Goal: Task Accomplishment & Management: Manage account settings

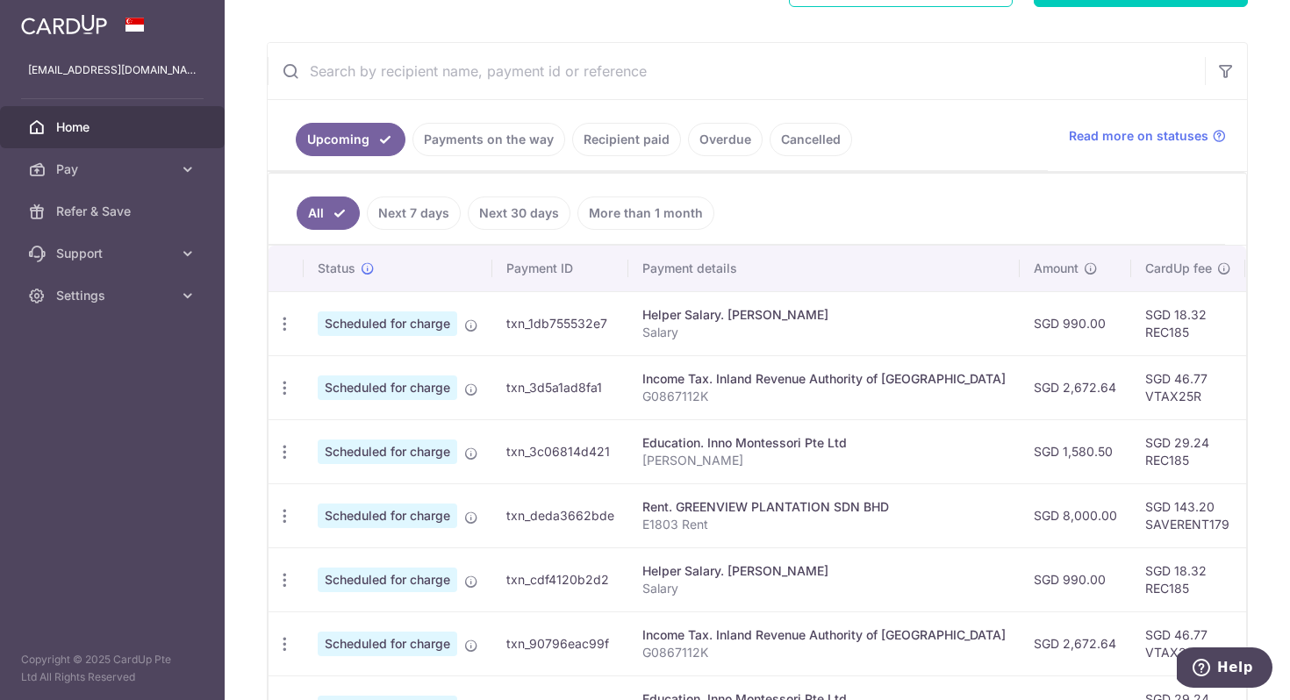
click at [1020, 447] on td "SGD 1,580.50" at bounding box center [1075, 451] width 111 height 64
copy td "1,580.50"
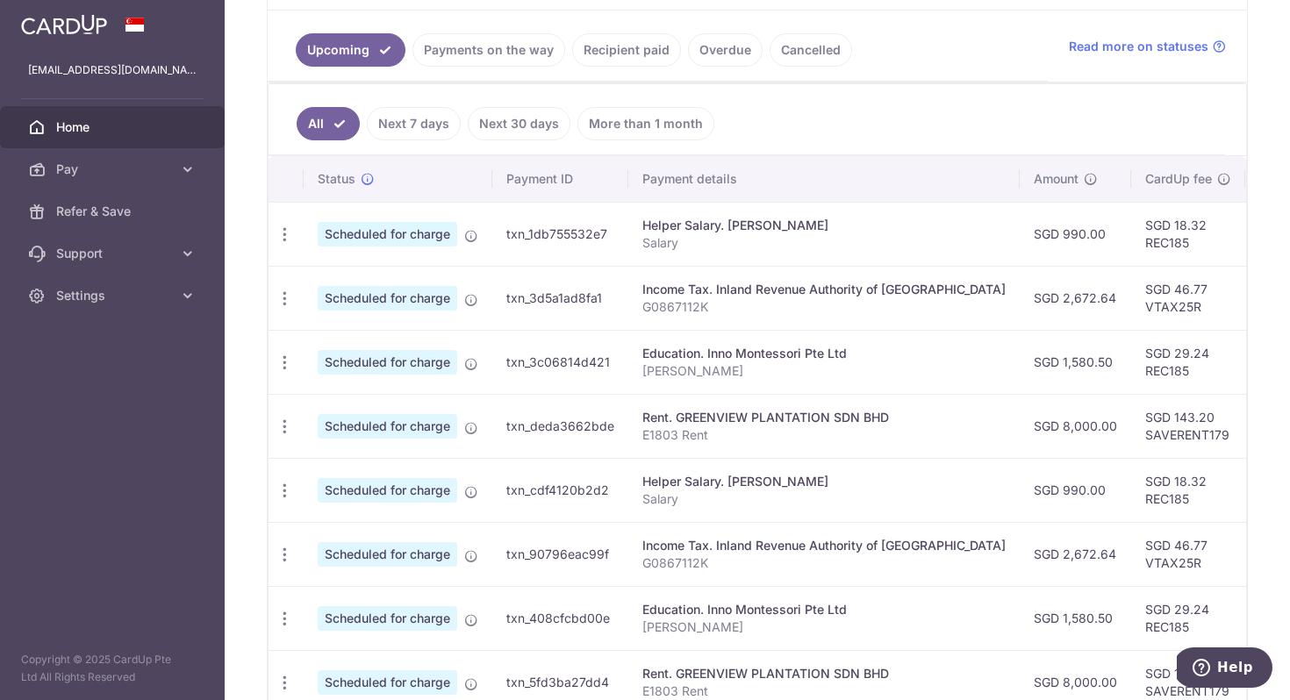
drag, startPoint x: 1043, startPoint y: 547, endPoint x: 1104, endPoint y: 549, distance: 60.6
click at [1104, 549] on tr "Update payment Cancel payment Scheduled for charge txn_90796eac99f Income Tax. …" at bounding box center [987, 554] width 1438 height 64
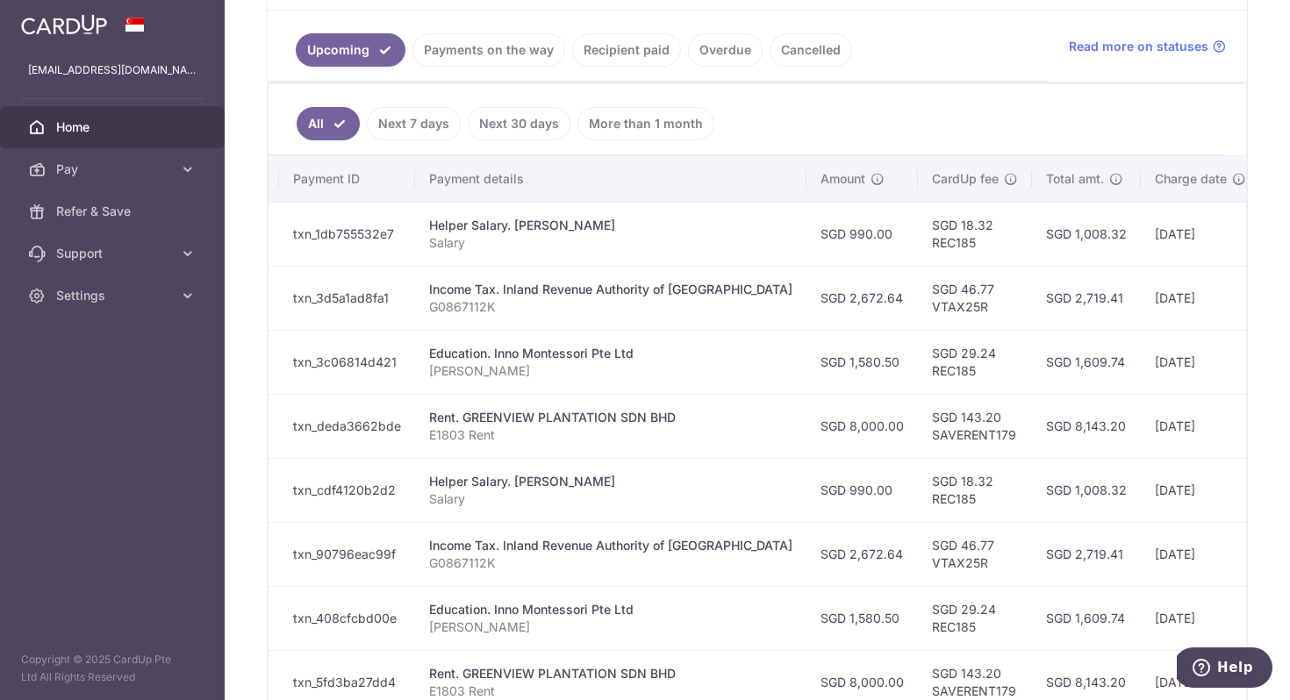
scroll to position [0, 336]
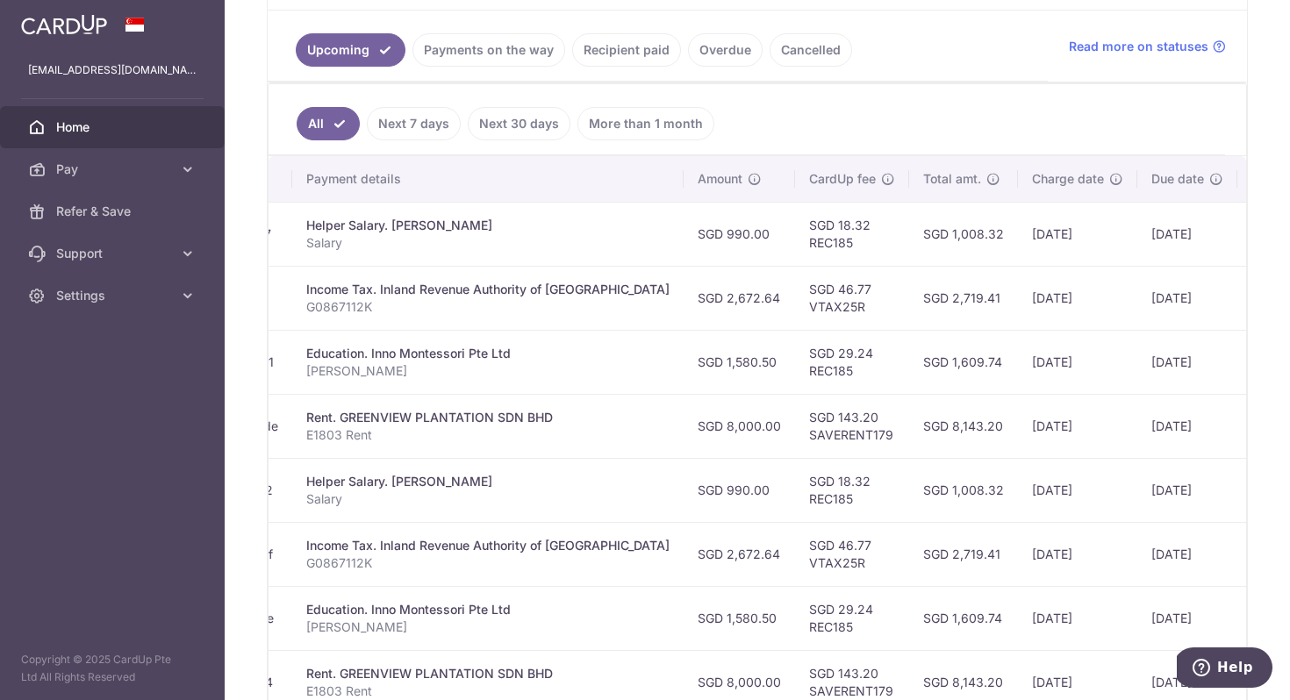
drag, startPoint x: 1124, startPoint y: 496, endPoint x: 1117, endPoint y: 506, distance: 12.7
click at [1117, 506] on tr "Update payment Cancel payment Upload doc Scheduled for charge txn_cdf4120b2d2 H…" at bounding box center [651, 490] width 1438 height 64
click at [1137, 506] on td "[DATE]" at bounding box center [1187, 490] width 100 height 64
click at [923, 492] on td "SGD 1,008.32" at bounding box center [963, 490] width 109 height 64
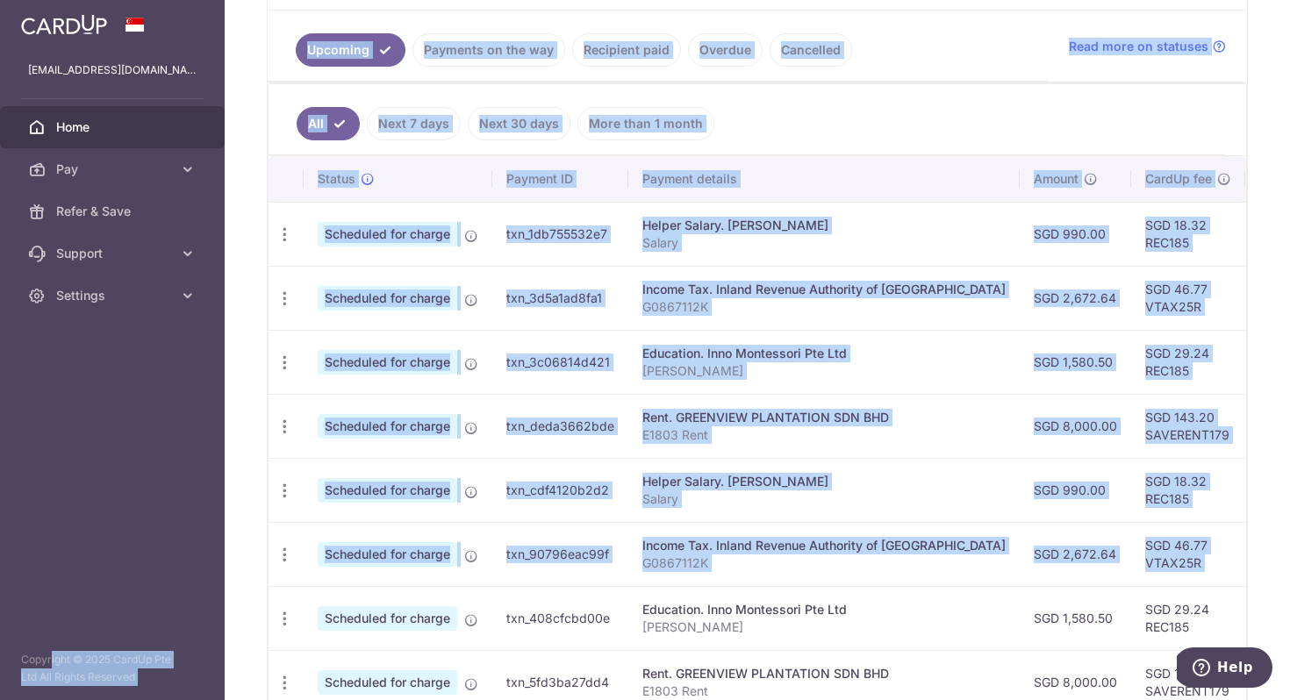
drag, startPoint x: 885, startPoint y: 544, endPoint x: 223, endPoint y: 564, distance: 662.8
click at [144, 566] on main "staffh@gmail.com Home Pay Payments Recipients Cards Refer & Save Support FAQ Co…" at bounding box center [645, 350] width 1290 height 700
click at [524, 547] on td "txn_90796eac99f" at bounding box center [560, 554] width 136 height 64
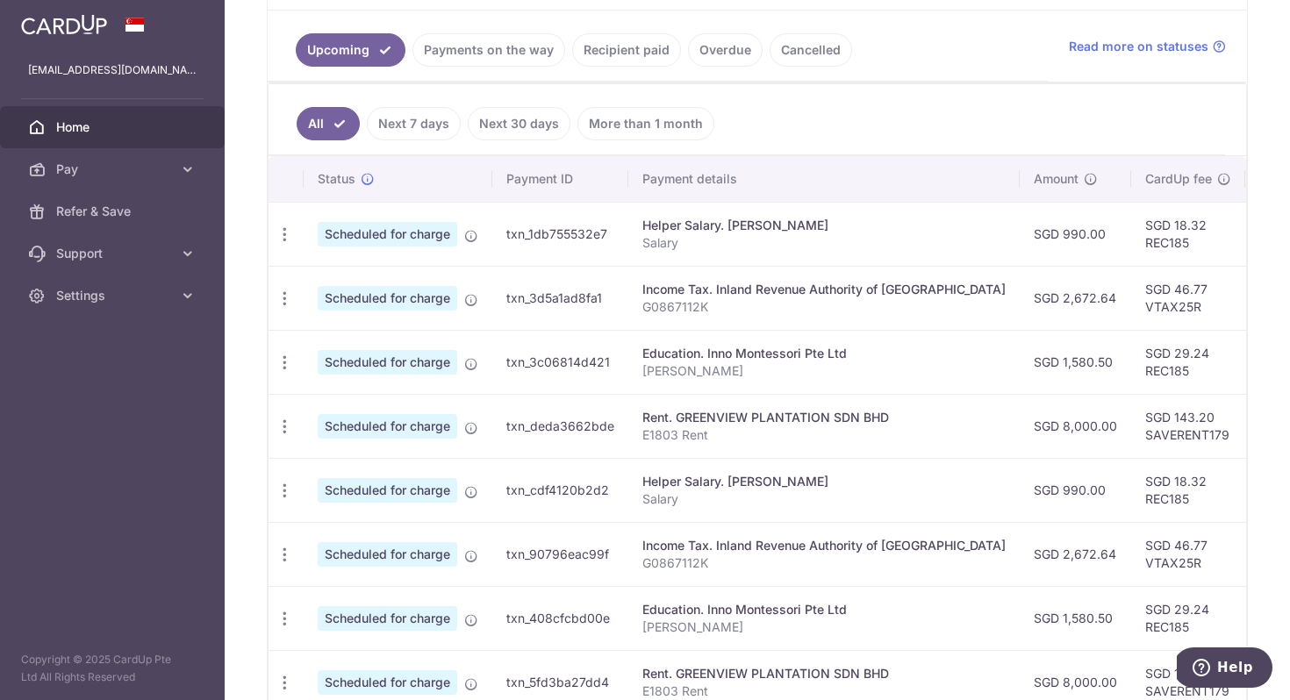
click at [781, 419] on div "Rent. GREENVIEW PLANTATION SDN BHD" at bounding box center [823, 418] width 363 height 18
click at [787, 417] on div "Rent. GREENVIEW PLANTATION SDN BHD" at bounding box center [823, 418] width 363 height 18
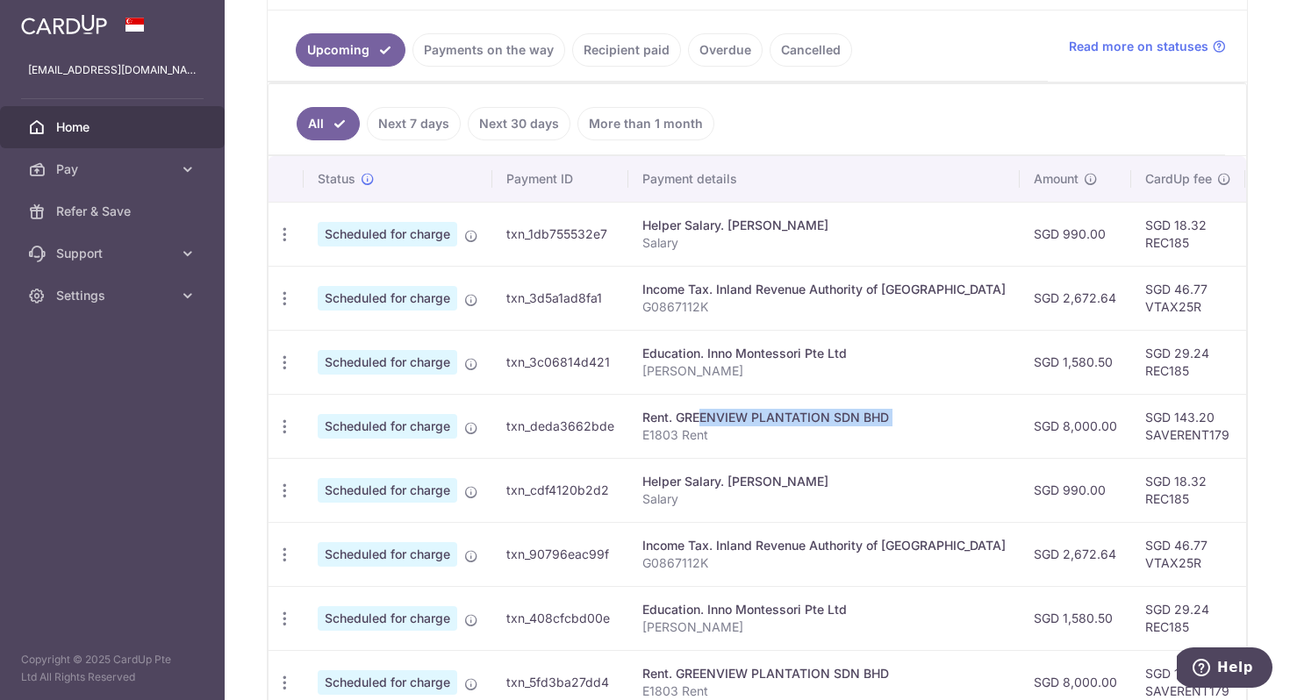
click at [787, 417] on div "Rent. GREENVIEW PLANTATION SDN BHD" at bounding box center [823, 418] width 363 height 18
click at [789, 421] on div "Rent. GREENVIEW PLANTATION SDN BHD" at bounding box center [823, 418] width 363 height 18
click at [274, 360] on div "Update payment Cancel payment Upload doc" at bounding box center [284, 363] width 32 height 32
click at [282, 362] on icon "button" at bounding box center [285, 363] width 18 height 18
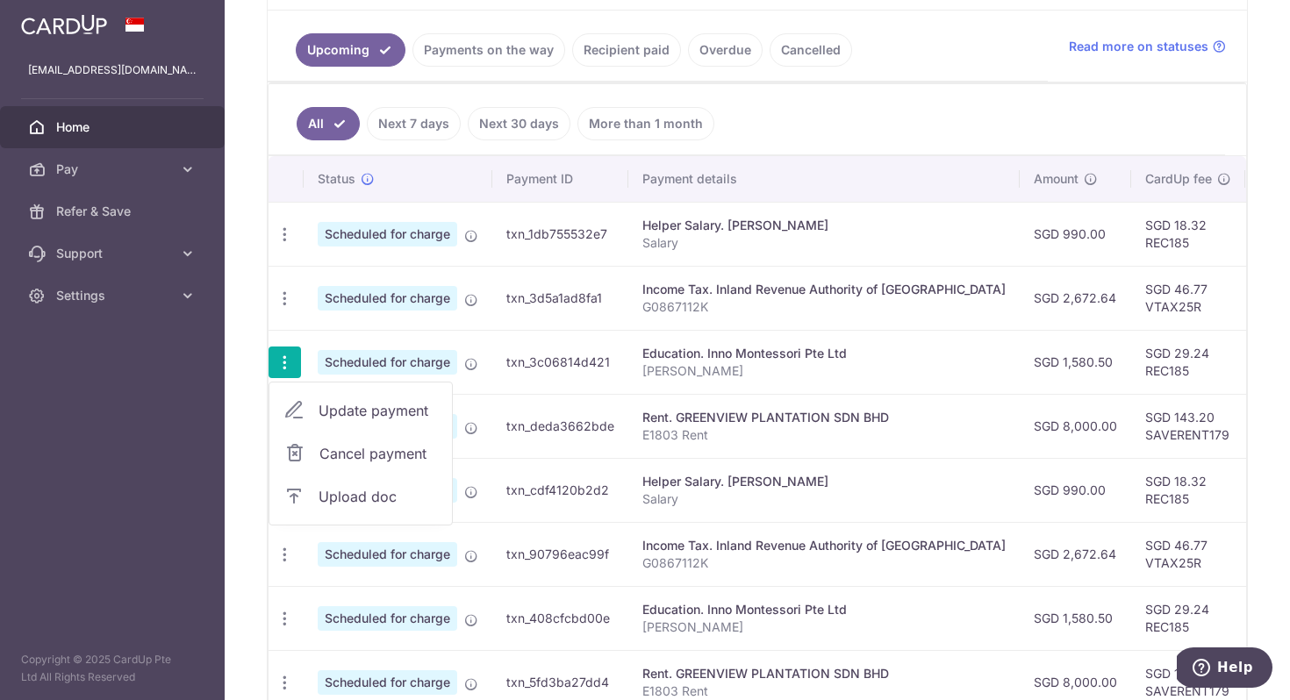
click at [365, 456] on span "Cancel payment" at bounding box center [378, 453] width 118 height 21
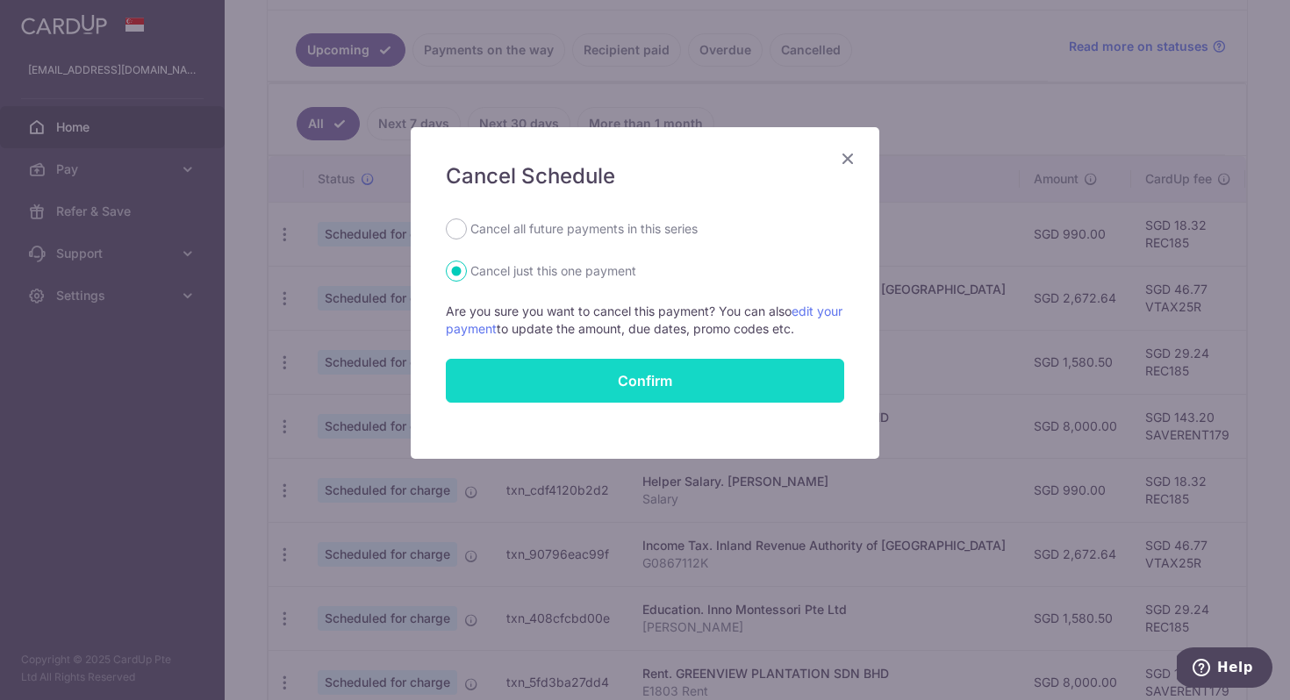
click at [575, 387] on button "Confirm" at bounding box center [645, 381] width 398 height 44
